Goal: Task Accomplishment & Management: Manage account settings

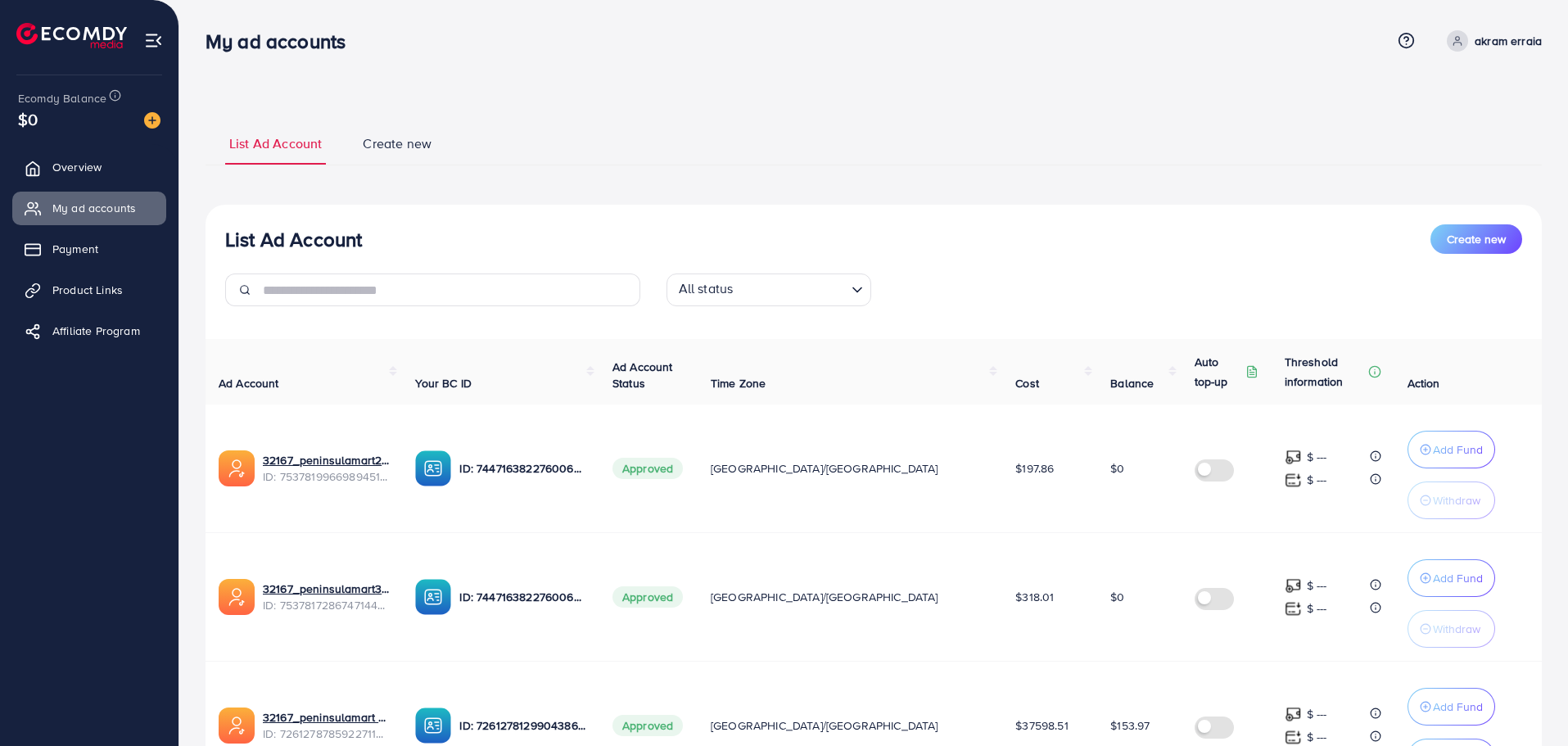
scroll to position [162, 0]
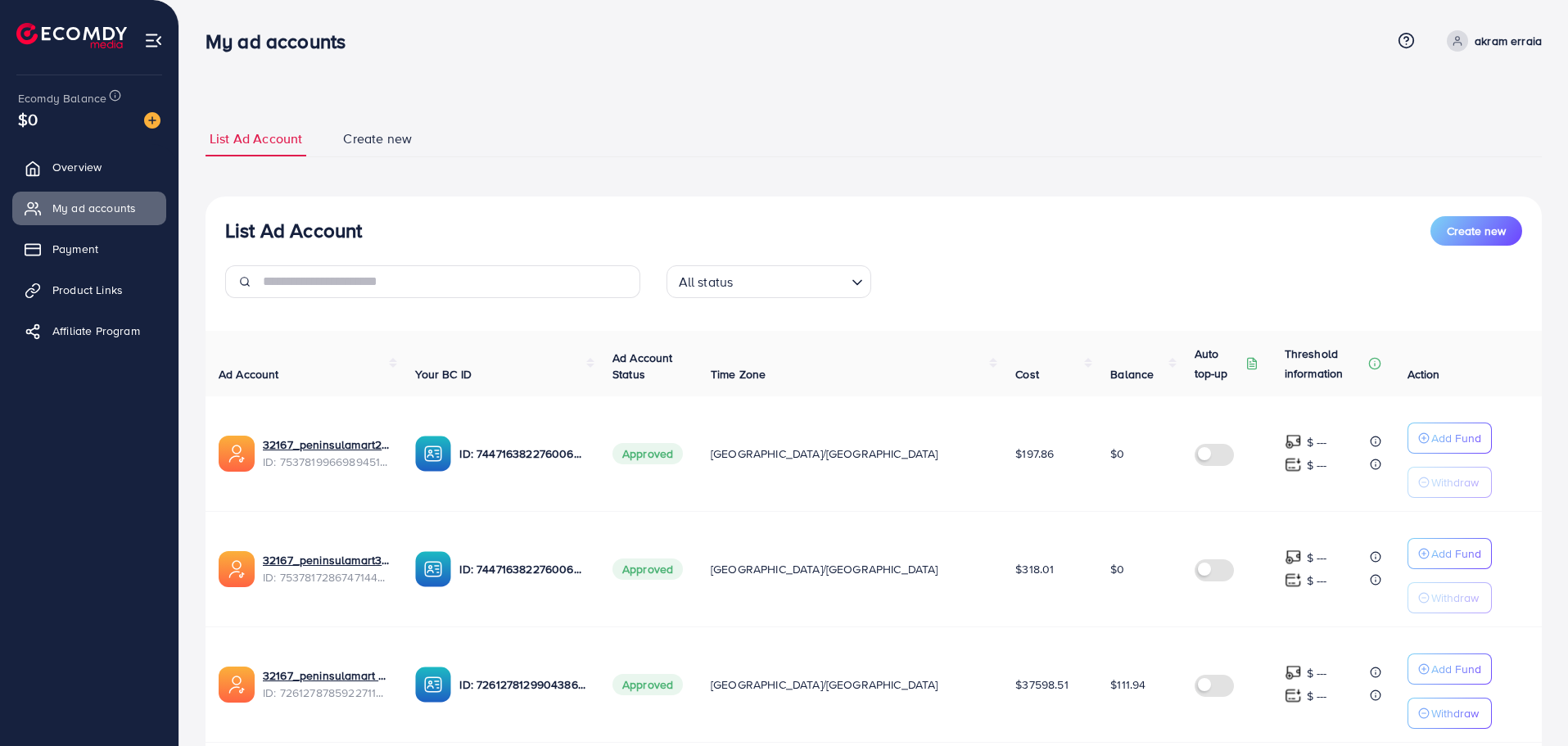
click at [1111, 682] on span "$111.94" at bounding box center [1128, 684] width 35 height 17
click at [1111, 686] on span "$111.94" at bounding box center [1128, 684] width 35 height 17
copy span "111.94"
